Goal: Task Accomplishment & Management: Complete application form

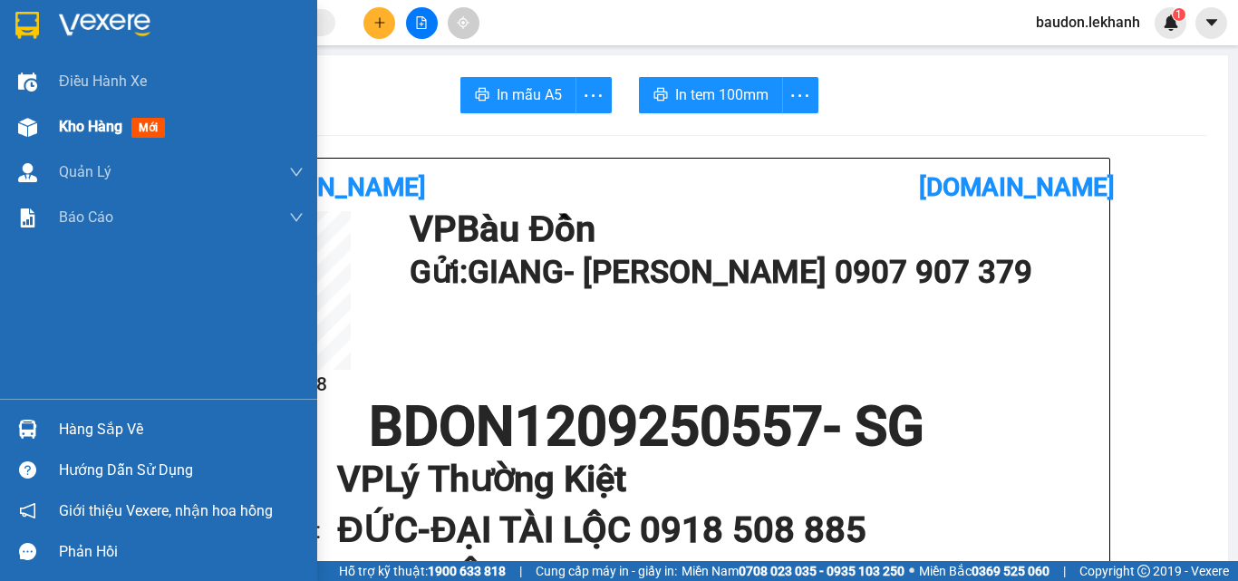
click at [131, 129] on div "Kho hàng mới" at bounding box center [115, 126] width 113 height 23
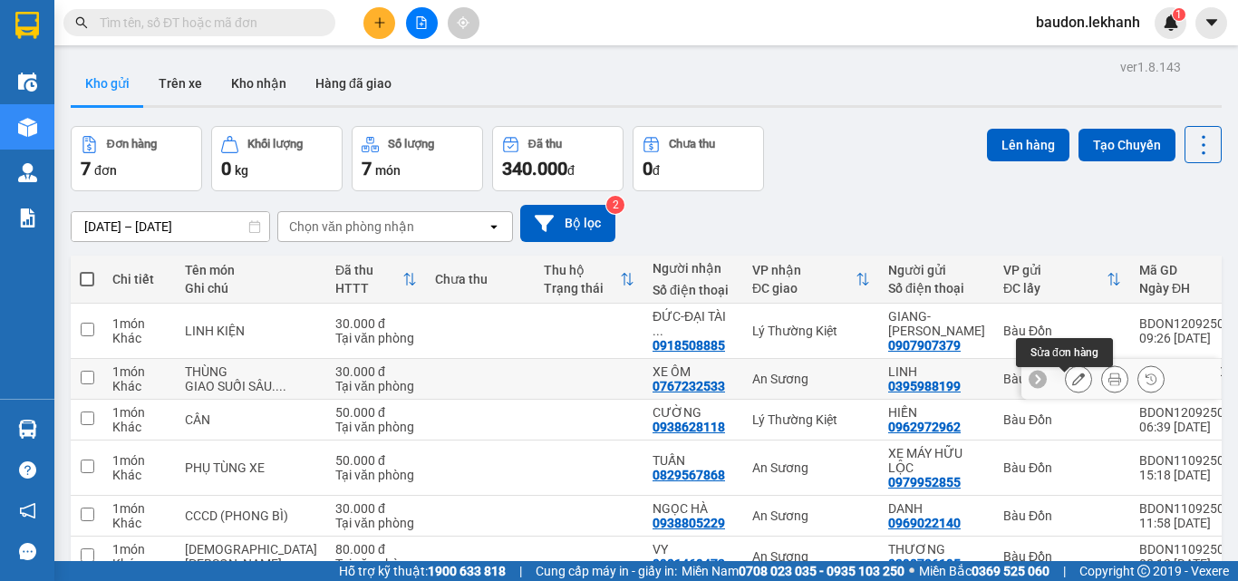
click at [1073, 385] on icon at bounding box center [1079, 379] width 13 height 13
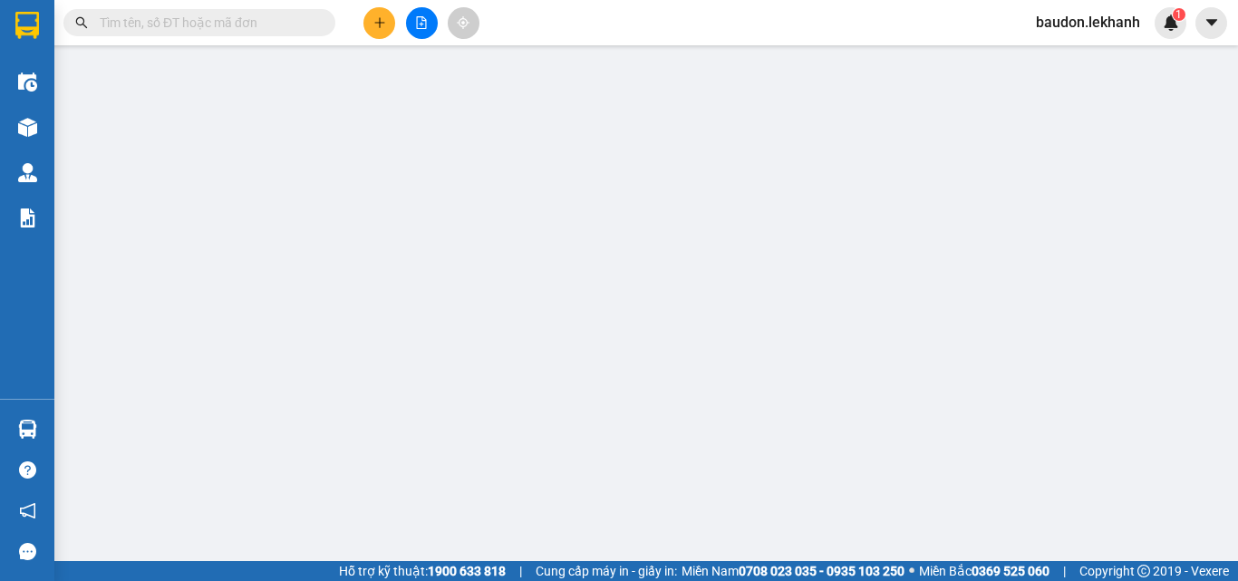
type input "0395988199"
type input "LINH"
type input "0767232533"
type input "XE ÔM"
type input "30.000"
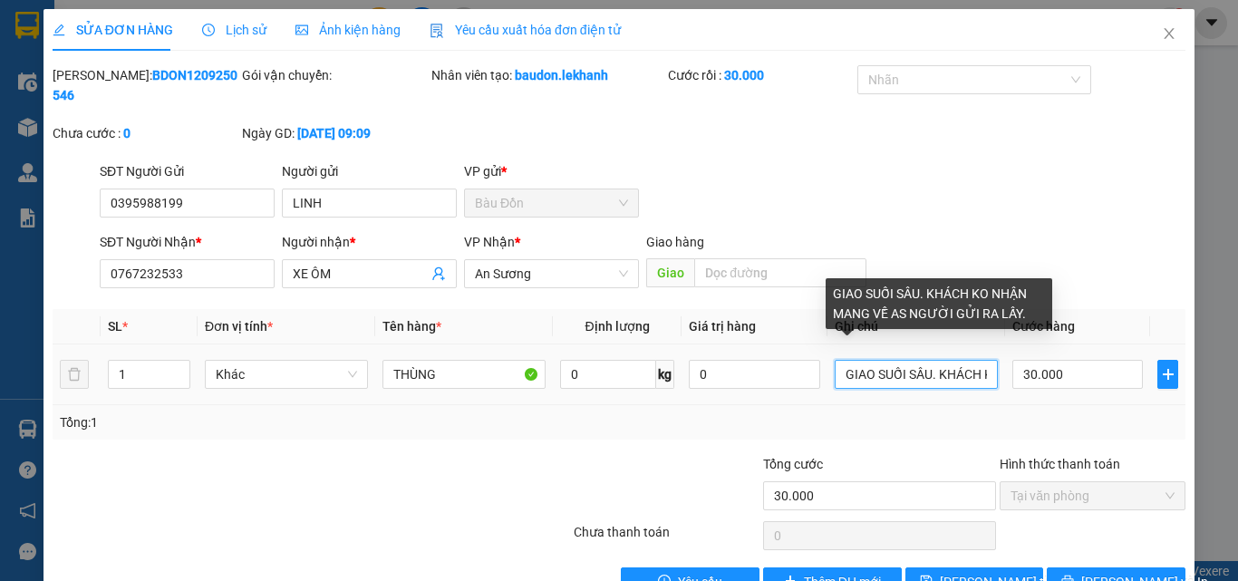
drag, startPoint x: 836, startPoint y: 356, endPoint x: 843, endPoint y: 344, distance: 14.6
click at [836, 360] on input "GIAO SUỐI SÂU. KHÁCH KO NHẬN MANG VỀ AS NGƯỜI GỬI RA LẤY." at bounding box center [916, 374] width 163 height 29
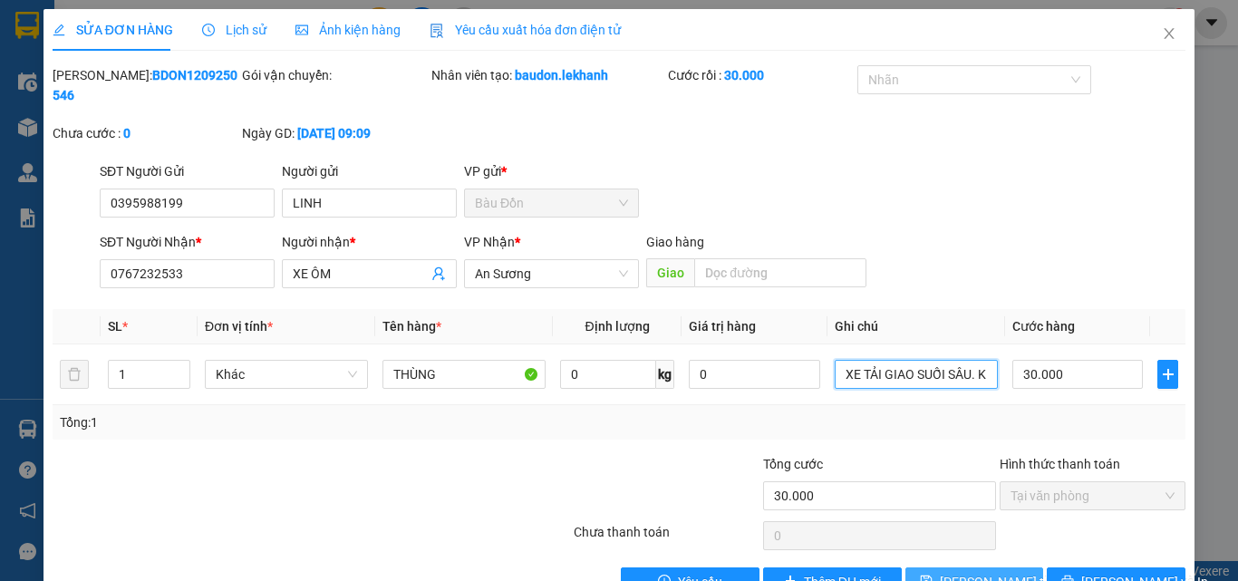
type input "XE TẢI GIAO SUỐI SÂU. KHÁCH KO NHẬN MANG VỀ AS NGƯỜI GỬI RA LẤY."
click at [984, 572] on span "Lưu thay đổi" at bounding box center [1012, 582] width 145 height 20
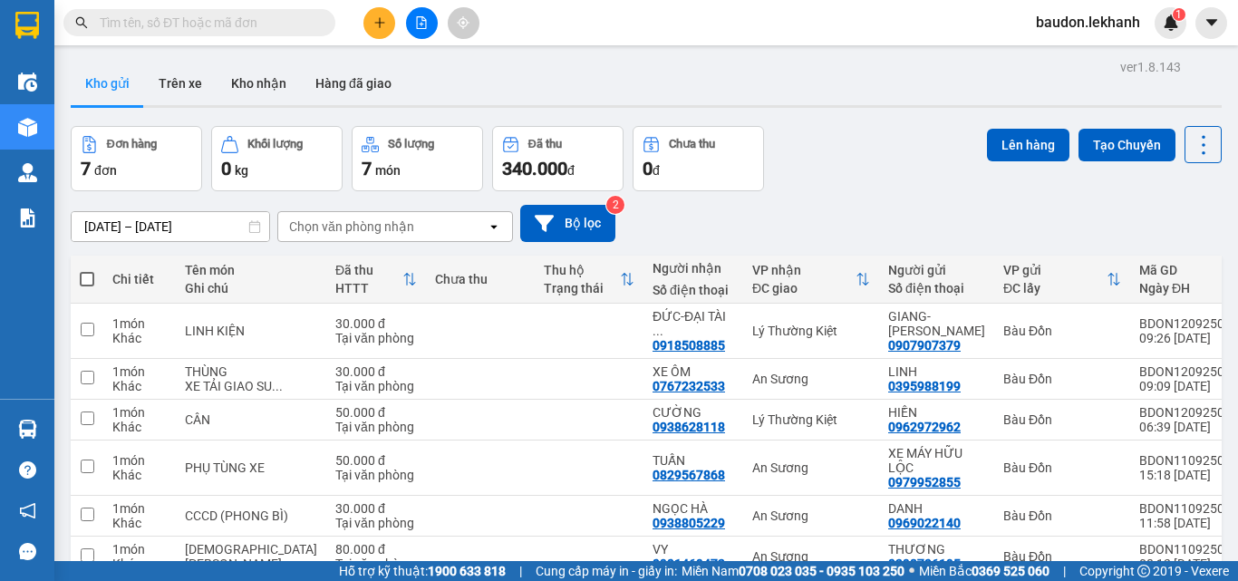
click at [383, 24] on icon "plus" at bounding box center [380, 22] width 13 height 13
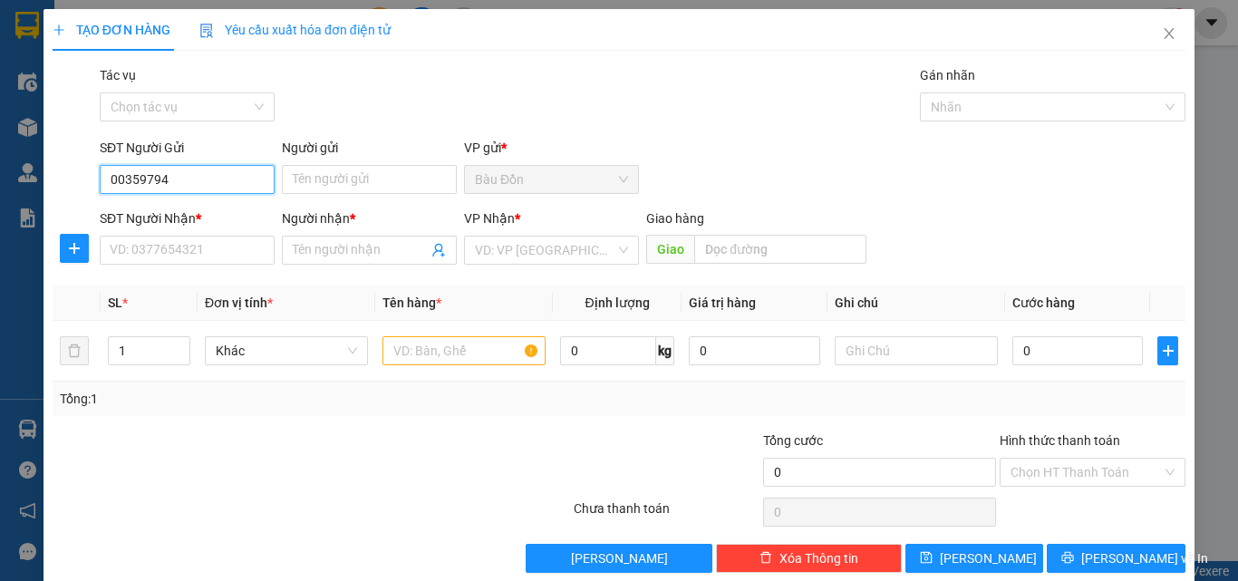
drag, startPoint x: 168, startPoint y: 174, endPoint x: 73, endPoint y: 181, distance: 95.5
click at [73, 181] on div "SĐT Người Gửi 00359794 00359794 Người gửi Tên người gửi VP gửi * Bàu Đồn" at bounding box center [619, 169] width 1137 height 63
click at [131, 203] on div "0359794474 - LIÊM" at bounding box center [185, 215] width 173 height 29
type input "0359794474"
type input "LIÊM"
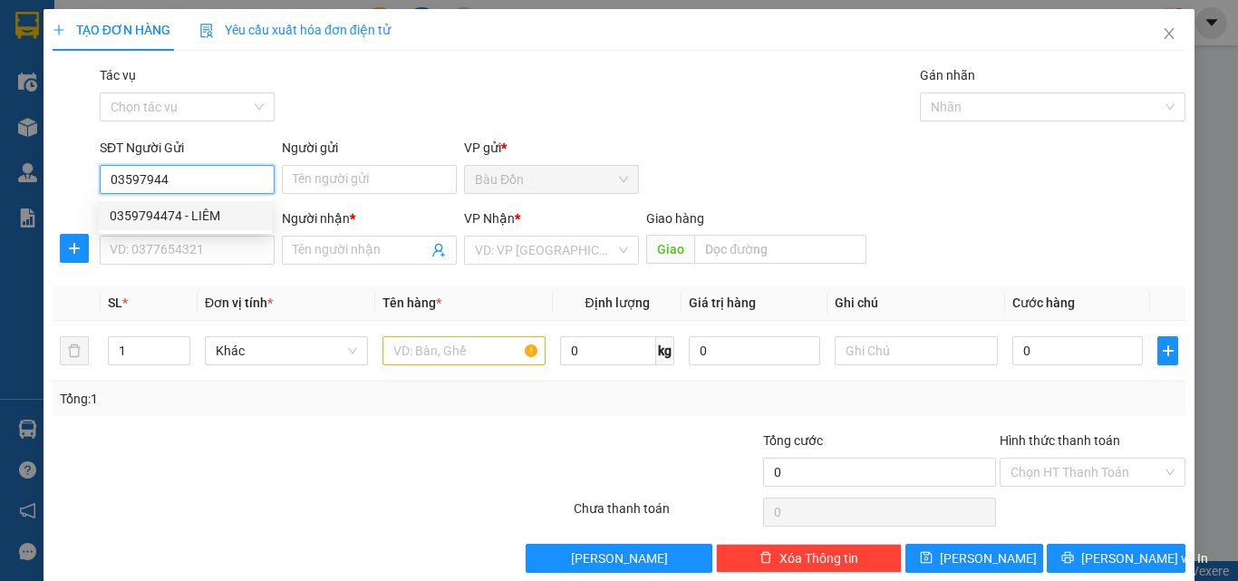
type input "0397975890"
type input "CHERRY"
type input "40.000"
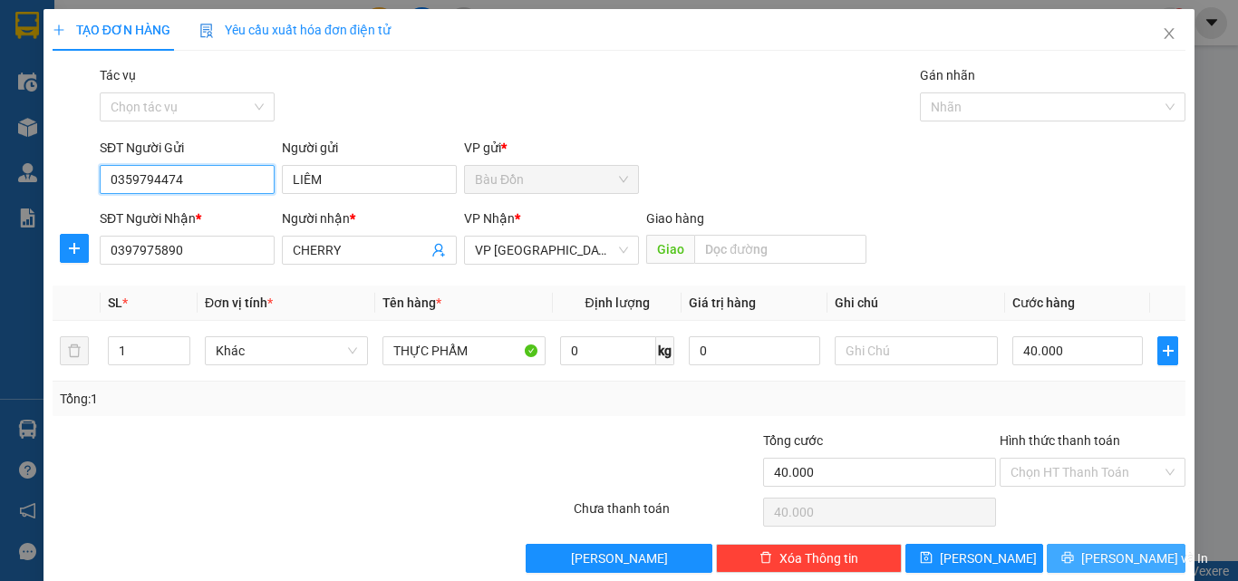
type input "0359794474"
drag, startPoint x: 1107, startPoint y: 548, endPoint x: 1086, endPoint y: 560, distance: 24.4
click at [1105, 549] on span "Lưu và In" at bounding box center [1145, 559] width 127 height 20
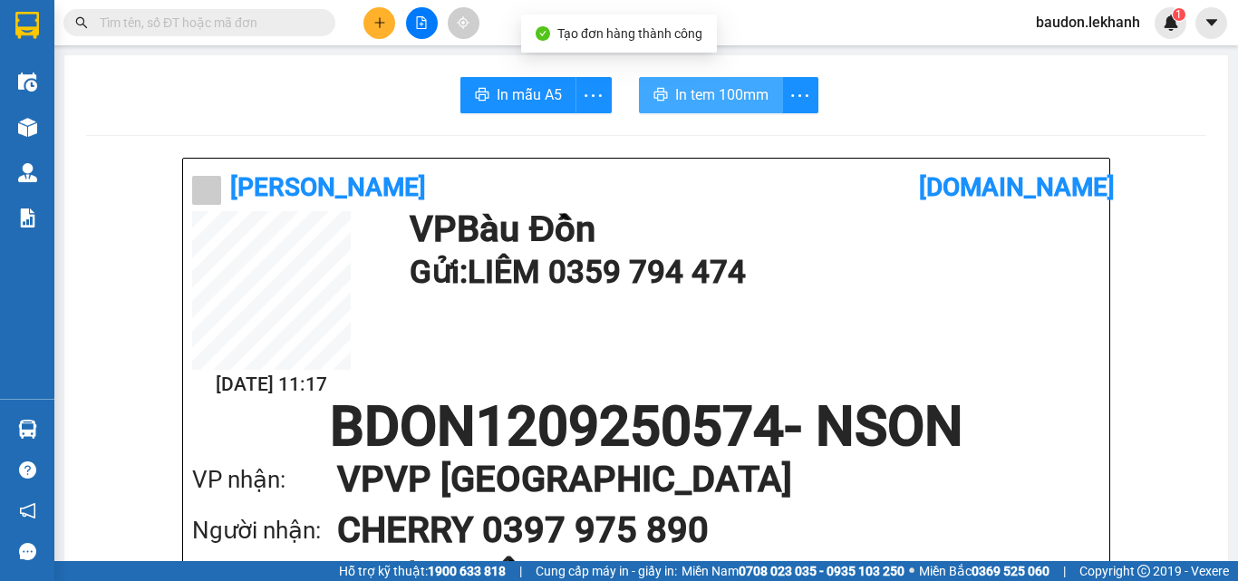
click at [685, 88] on span "In tem 100mm" at bounding box center [721, 94] width 93 height 23
